Goal: Navigation & Orientation: Go to known website

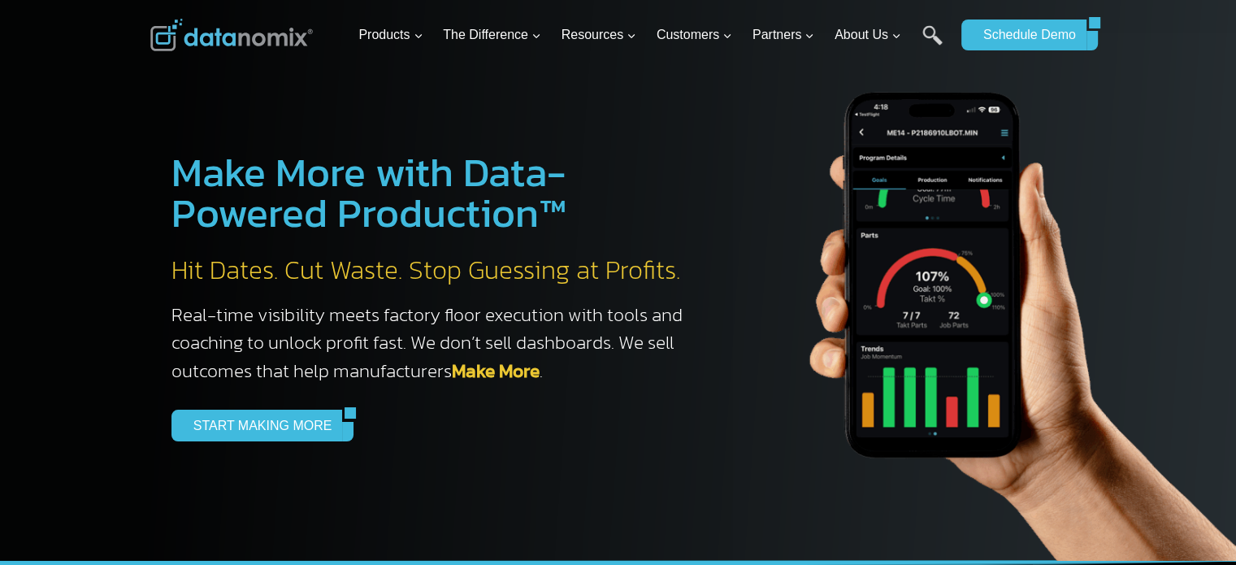
click at [222, 38] on img at bounding box center [231, 35] width 162 height 32
